Goal: Task Accomplishment & Management: Complete application form

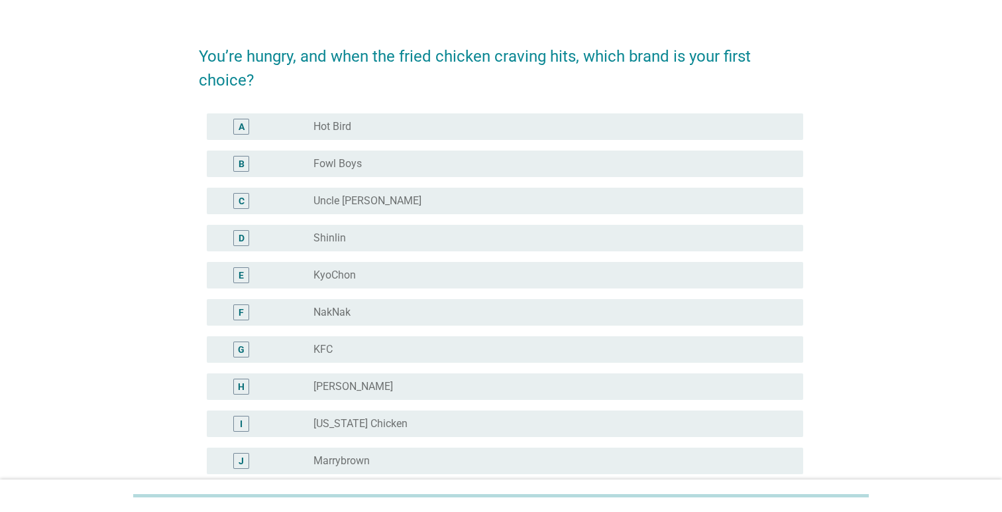
scroll to position [27, 0]
click at [541, 121] on div "radio_button_unchecked Hot Bird" at bounding box center [547, 127] width 468 height 13
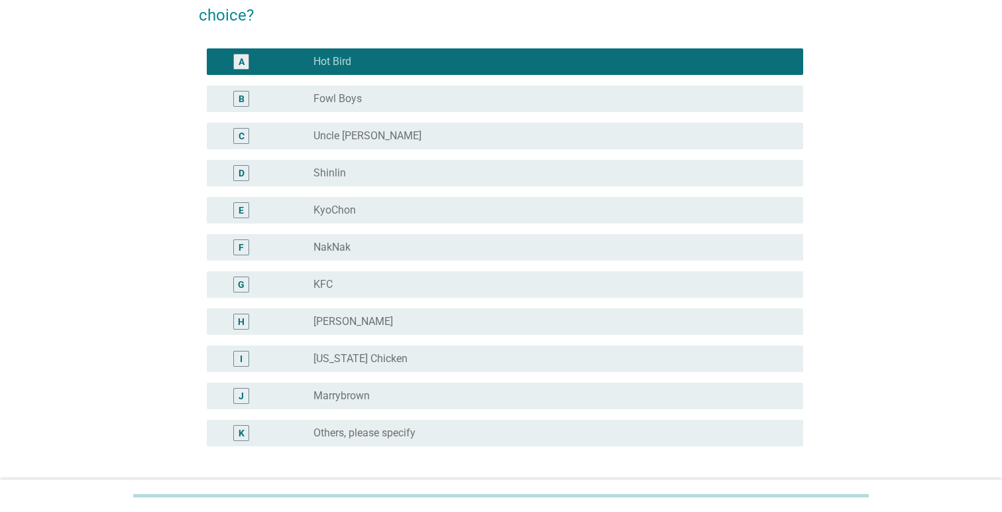
scroll to position [214, 0]
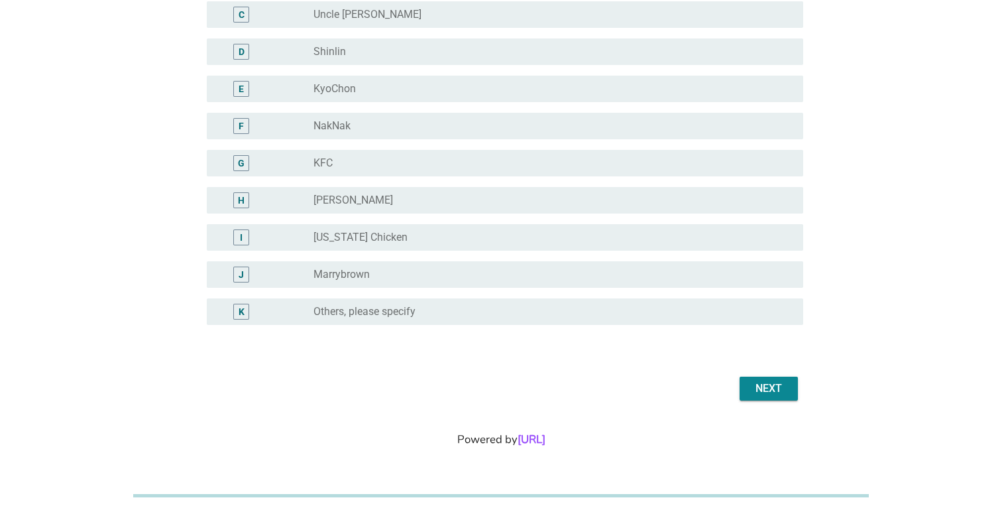
click at [757, 394] on div "Next" at bounding box center [768, 388] width 37 height 16
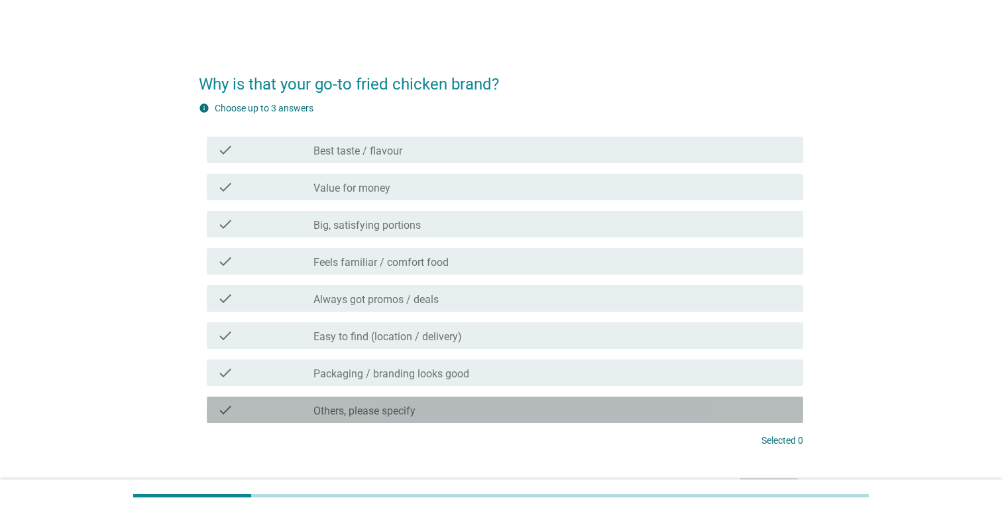
click at [503, 408] on div "check_box_outline_blank Others, please specify" at bounding box center [552, 410] width 479 height 16
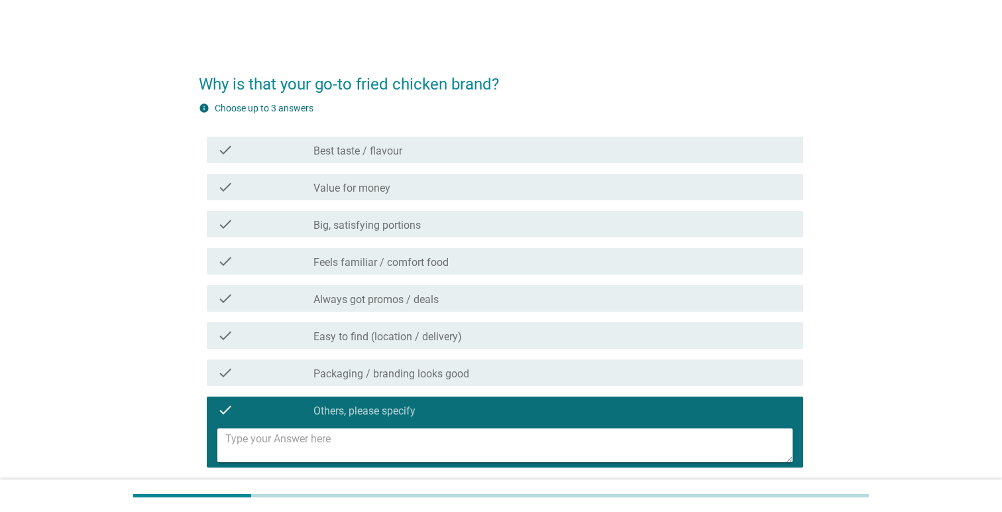
click at [490, 437] on textarea at bounding box center [508, 445] width 567 height 34
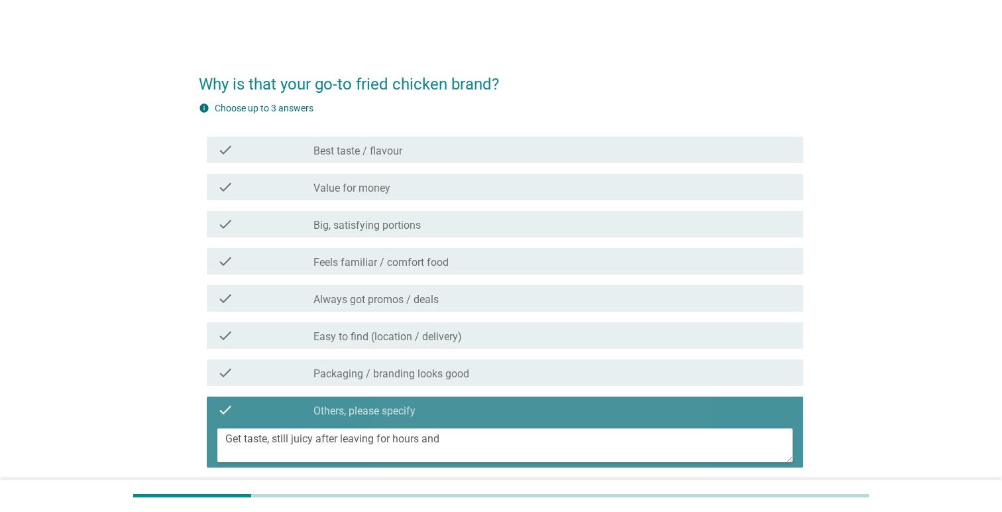
click at [372, 435] on textarea "Get taste, still juicy after leaving for hours and" at bounding box center [508, 445] width 567 height 34
click at [449, 439] on textarea "Get taste, still juicy after leaving for hours and" at bounding box center [508, 445] width 567 height 34
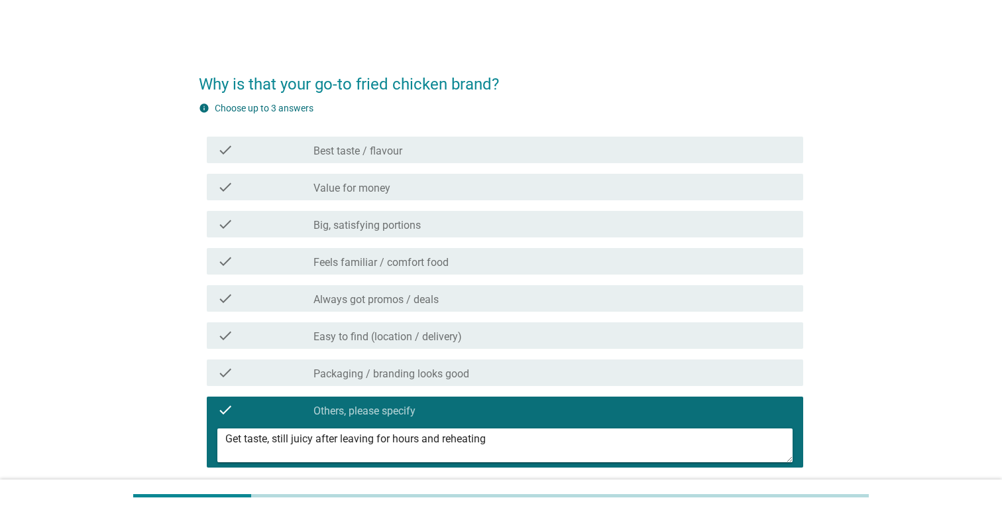
scroll to position [146, 0]
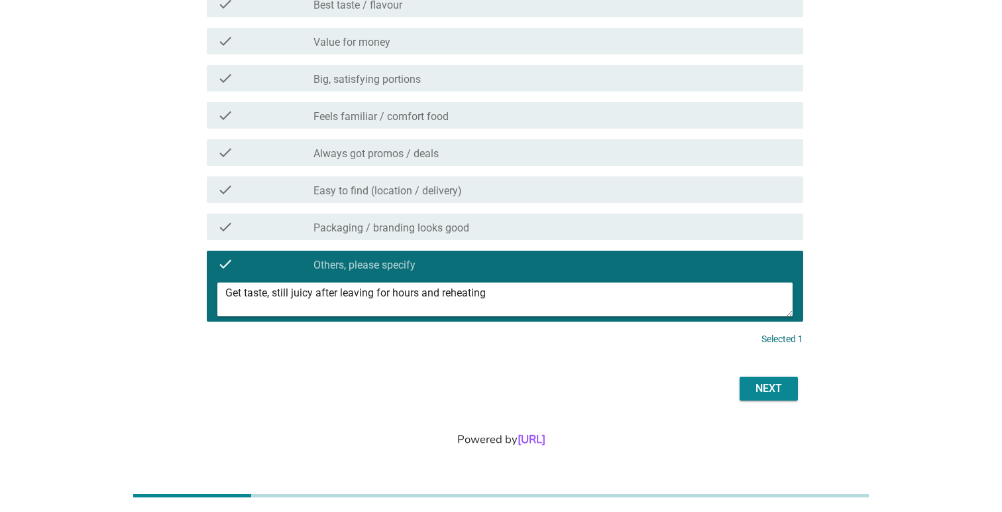
type textarea "Get taste, still juicy after leaving for hours and reheating"
click at [741, 399] on button "Next" at bounding box center [768, 388] width 58 height 24
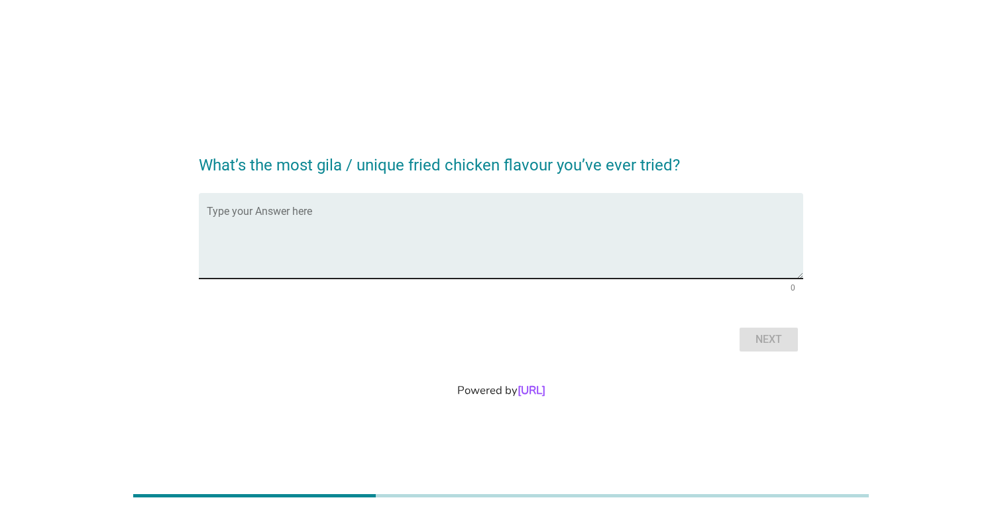
click at [460, 230] on textarea "Type your Answer here" at bounding box center [505, 244] width 596 height 70
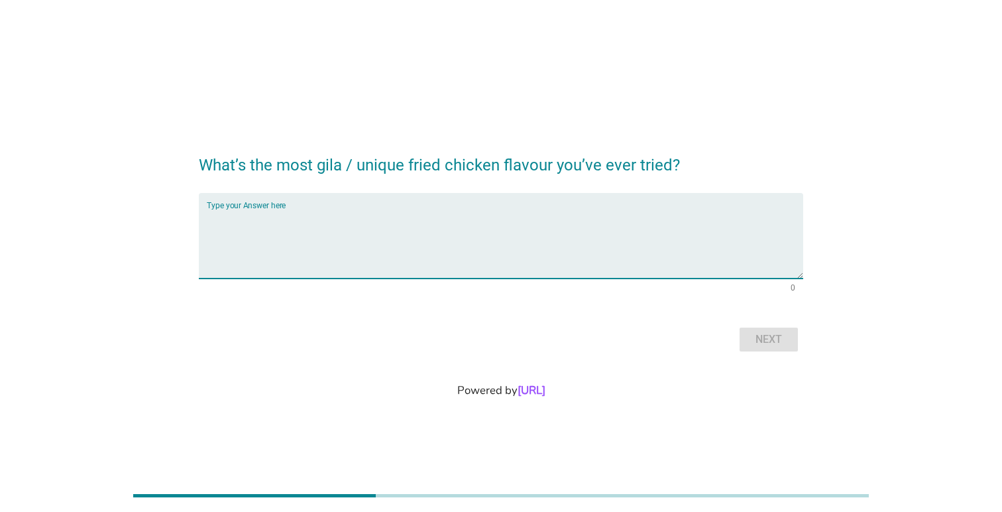
click at [634, 235] on textarea "Type your Answer here" at bounding box center [505, 244] width 596 height 70
type textarea "x3 spicy mcd"
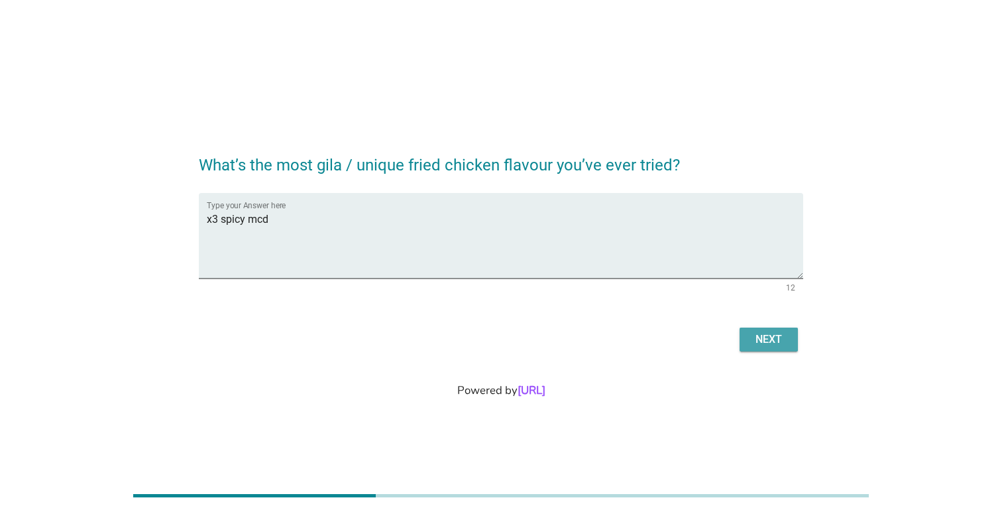
click at [776, 347] on button "Next" at bounding box center [768, 339] width 58 height 24
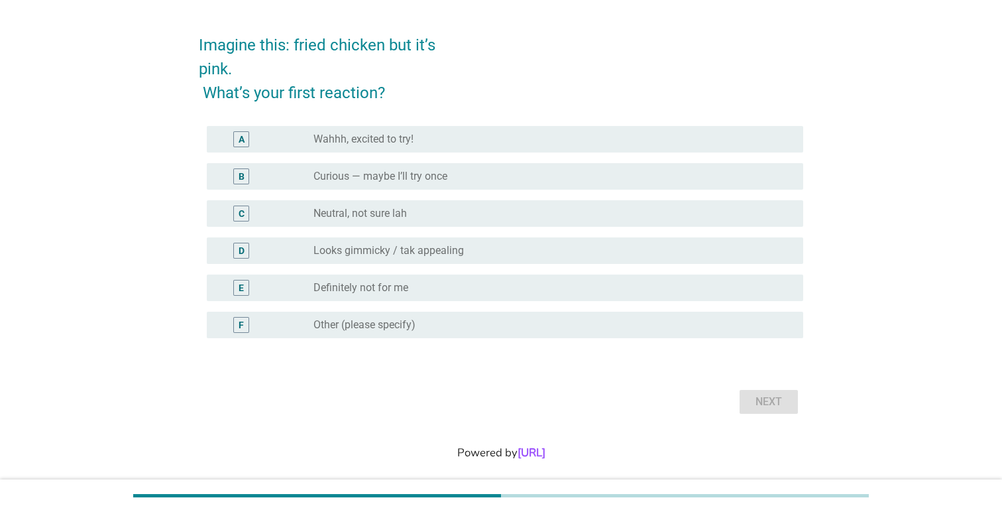
scroll to position [43, 0]
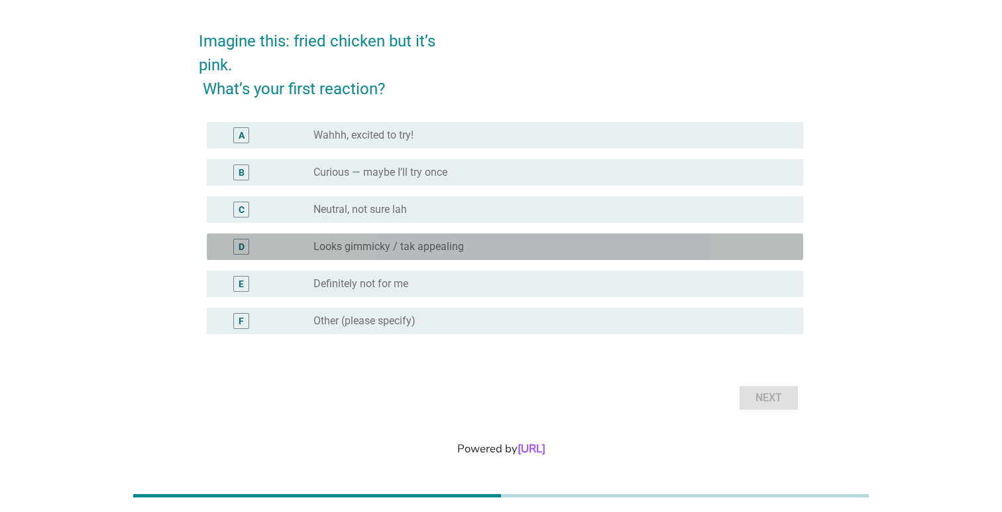
click at [491, 249] on div "radio_button_unchecked Looks gimmicky / tak appealing" at bounding box center [547, 246] width 468 height 13
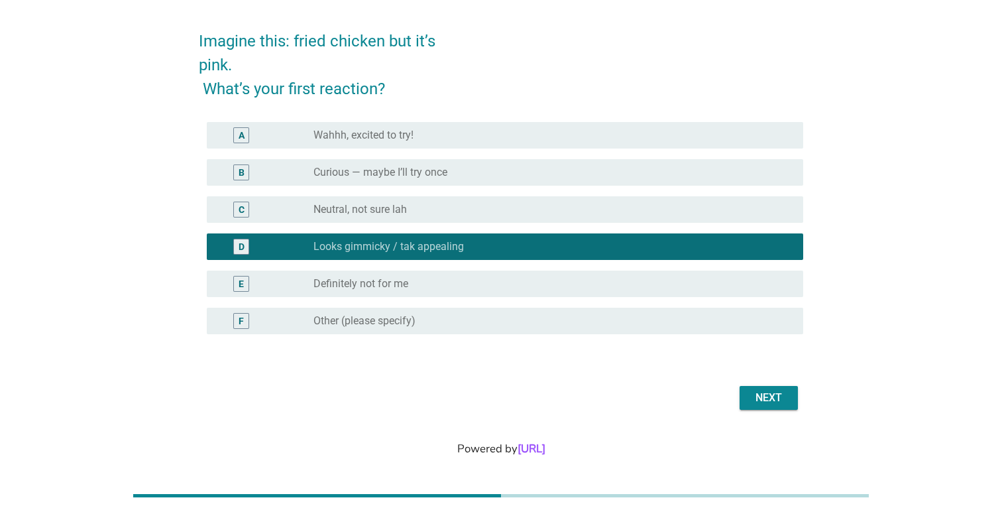
click at [759, 395] on div "Next" at bounding box center [768, 398] width 37 height 16
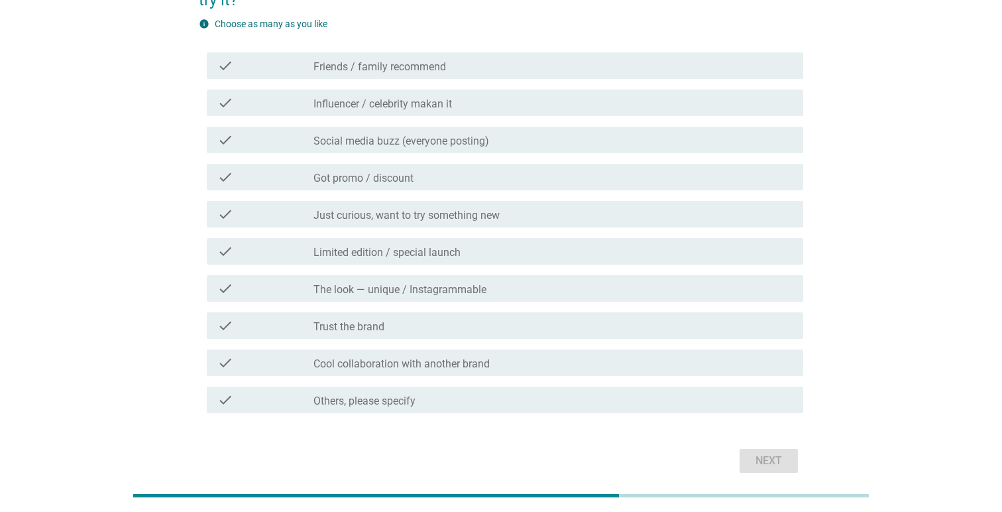
scroll to position [101, 0]
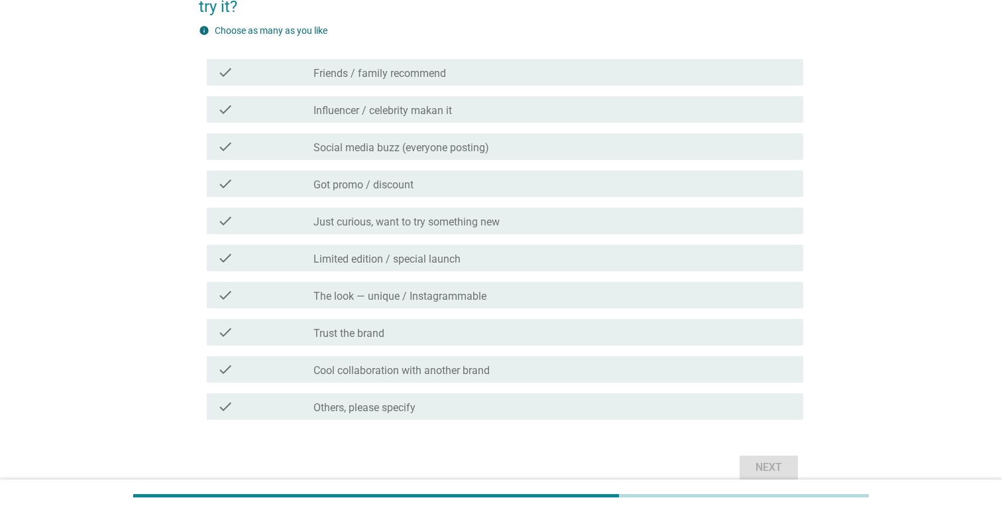
click at [513, 142] on div "check_box_outline_blank Social media buzz (everyone posting)" at bounding box center [552, 146] width 479 height 16
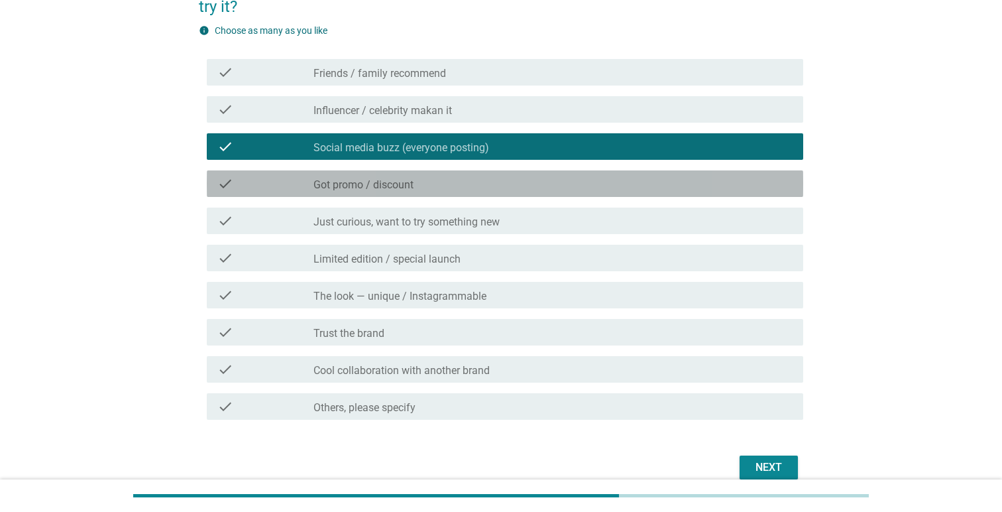
click at [671, 180] on div "check_box_outline_blank Got promo / discount" at bounding box center [552, 184] width 479 height 16
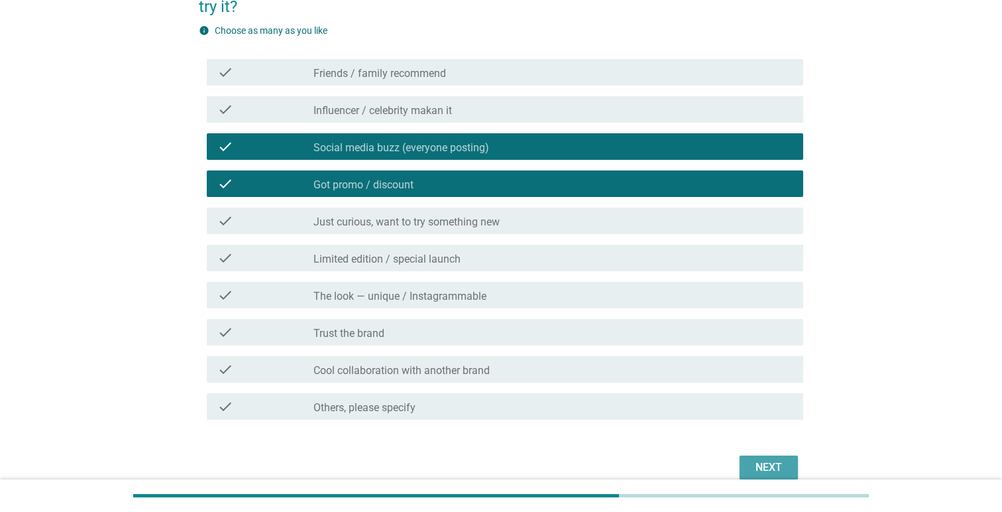
click at [778, 473] on div "Next" at bounding box center [768, 467] width 37 height 16
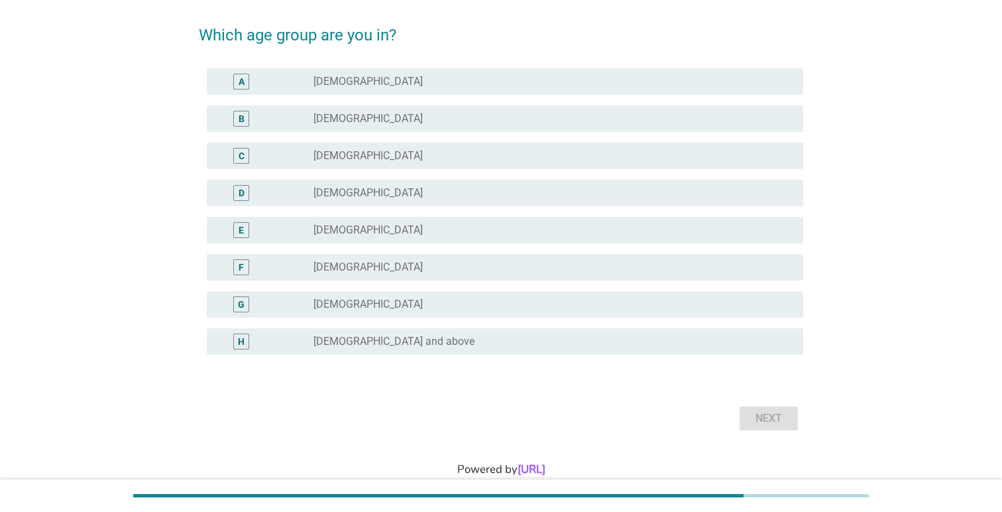
scroll to position [50, 0]
click at [405, 119] on div "radio_button_unchecked [DEMOGRAPHIC_DATA]" at bounding box center [547, 117] width 468 height 13
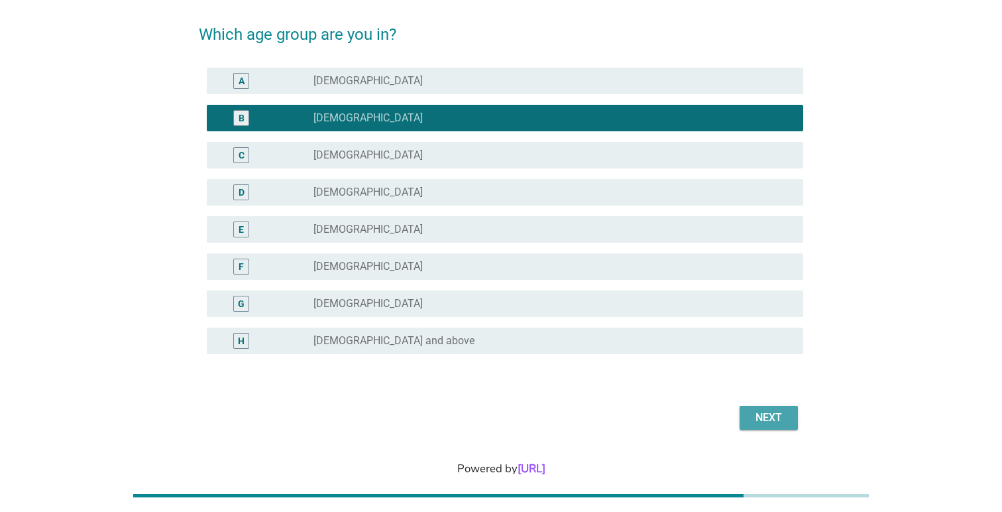
click at [756, 414] on div "Next" at bounding box center [768, 417] width 37 height 16
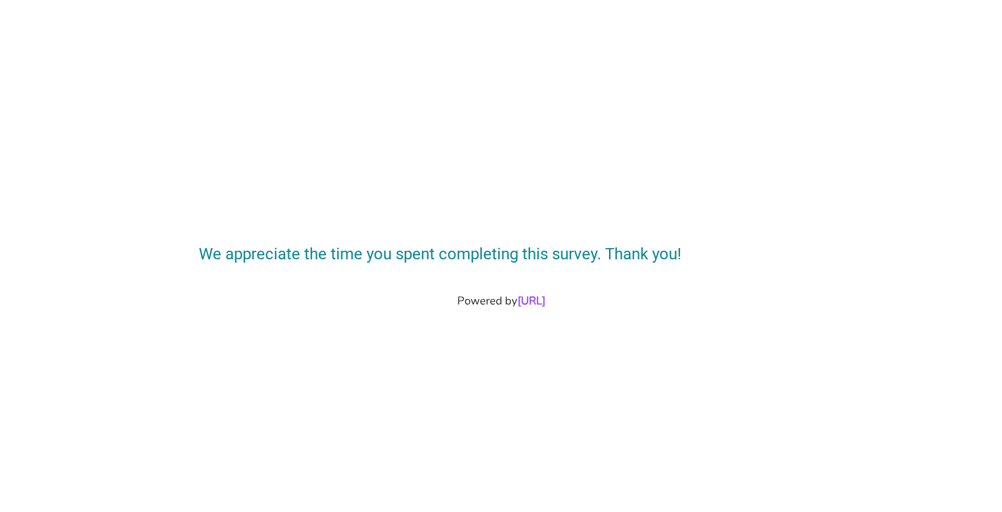
click at [607, 324] on div "We appreciate the time you spent completing this survey. Thank you! Powered by …" at bounding box center [501, 256] width 1002 height 512
